Goal: Information Seeking & Learning: Learn about a topic

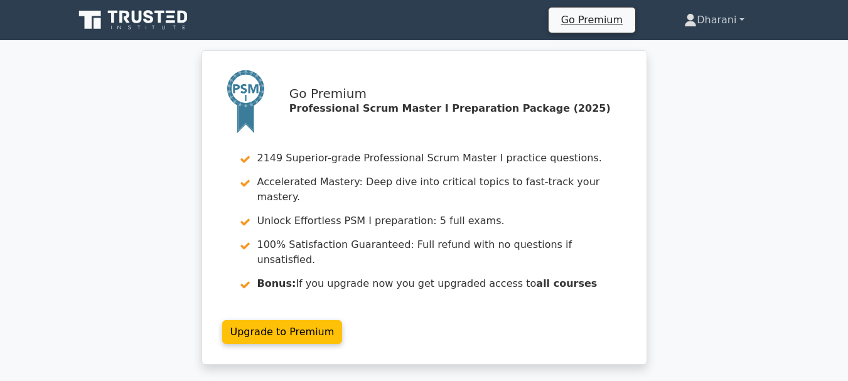
click at [727, 23] on link "Dharani" at bounding box center [714, 20] width 120 height 25
click at [673, 47] on link "Profile" at bounding box center [704, 50] width 99 height 20
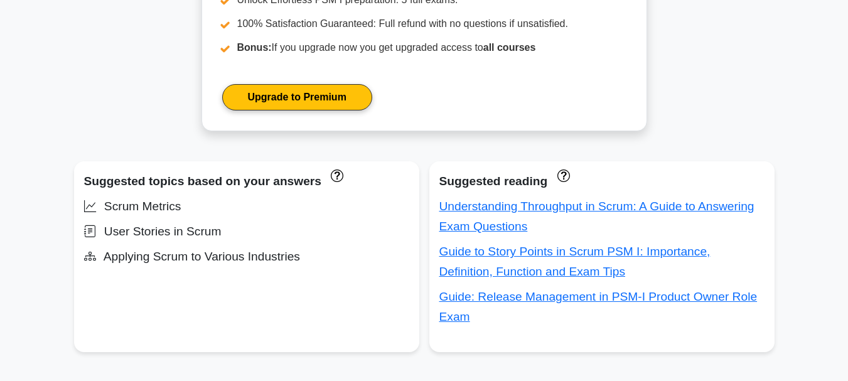
scroll to position [715, 0]
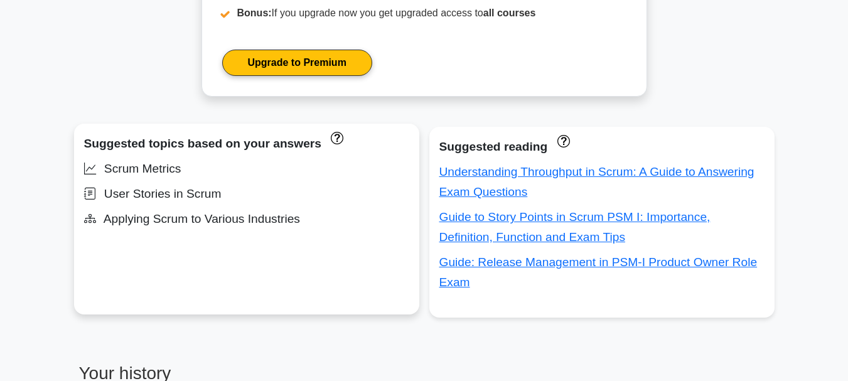
click at [152, 173] on div "Scrum Metrics" at bounding box center [246, 169] width 325 height 20
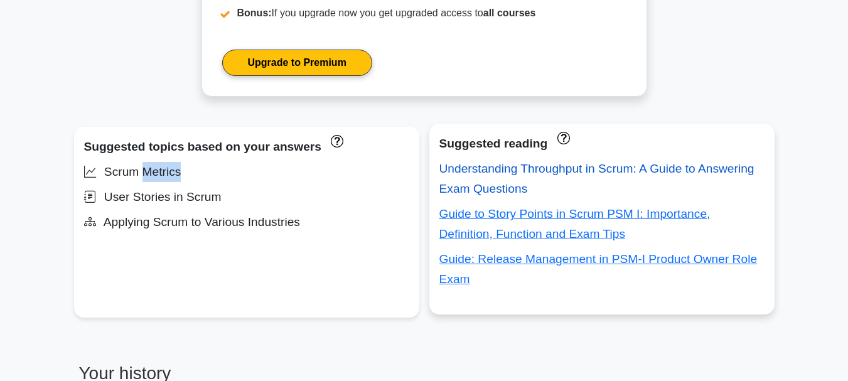
click at [484, 168] on link "Understanding Throughput in Scrum: A Guide to Answering Exam Questions" at bounding box center [597, 178] width 315 height 33
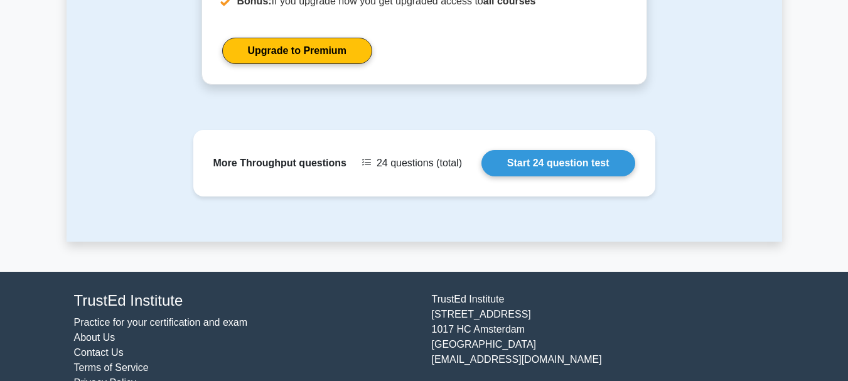
scroll to position [2015, 0]
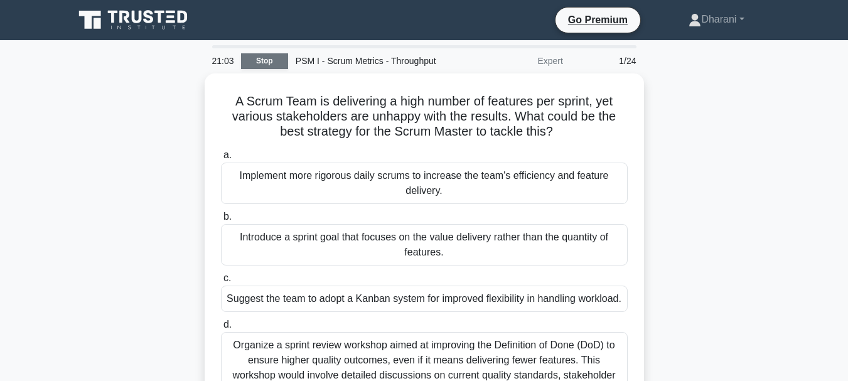
click at [252, 60] on link "Stop" at bounding box center [264, 61] width 47 height 16
